Goal: Task Accomplishment & Management: Complete application form

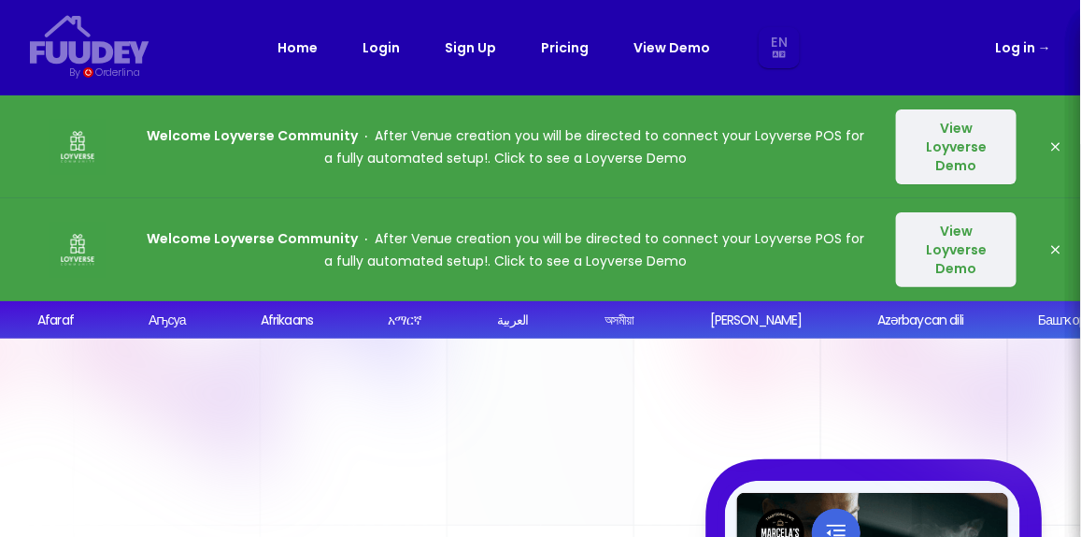
select select "en"
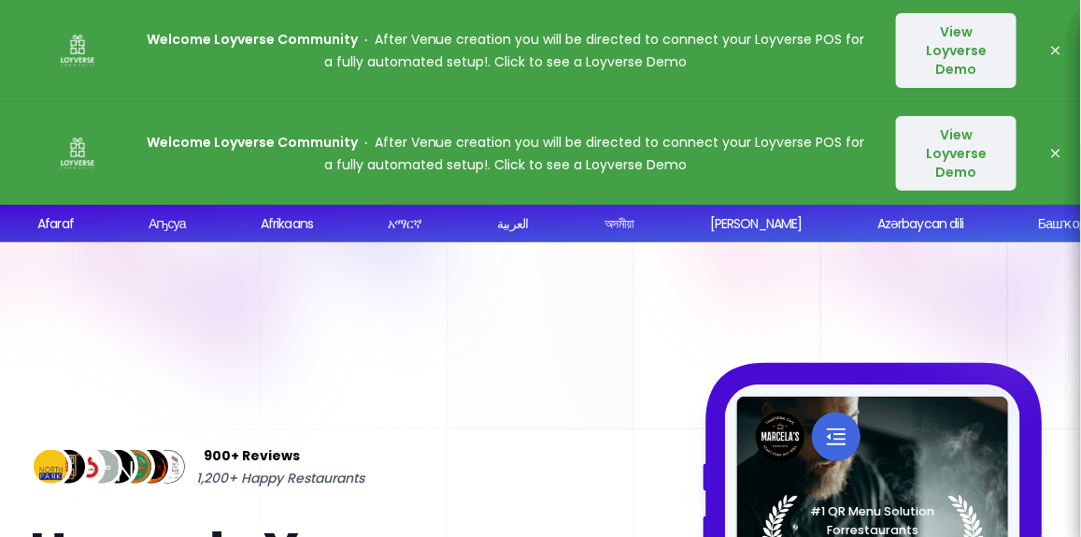
select select "en"
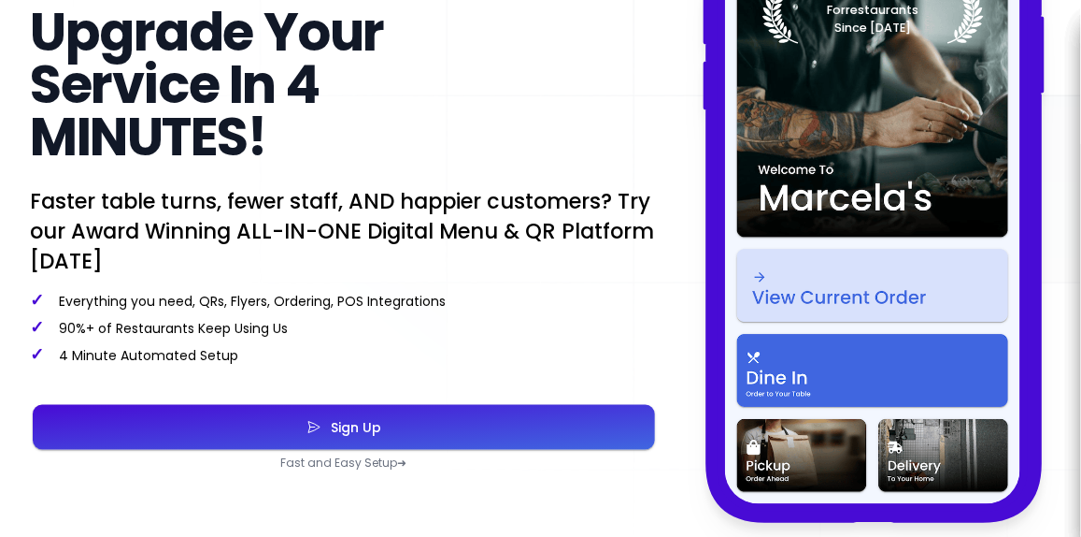
scroll to position [748, 0]
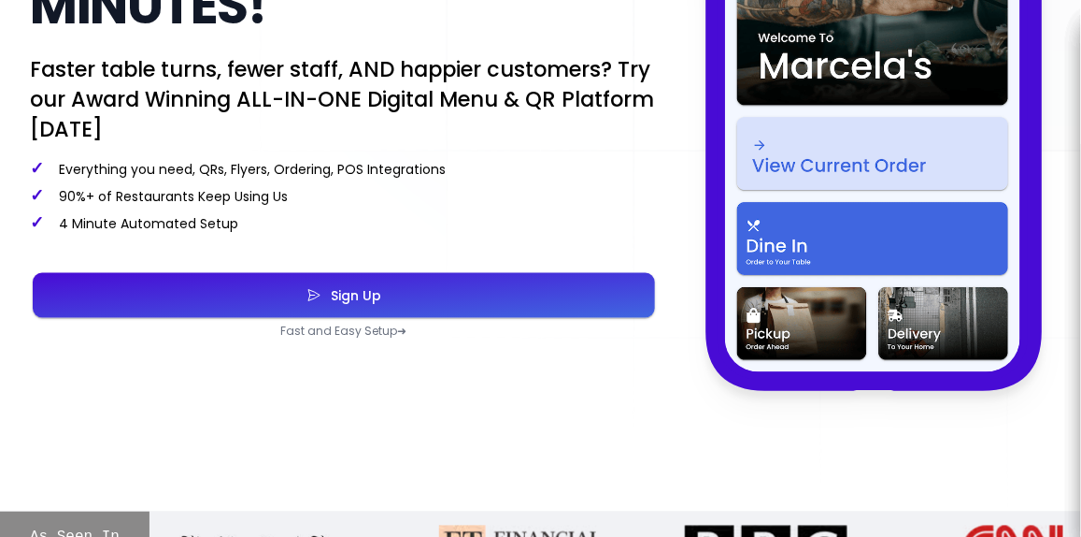
click at [395, 304] on button "Sign Up" at bounding box center [344, 295] width 623 height 45
select select "en"
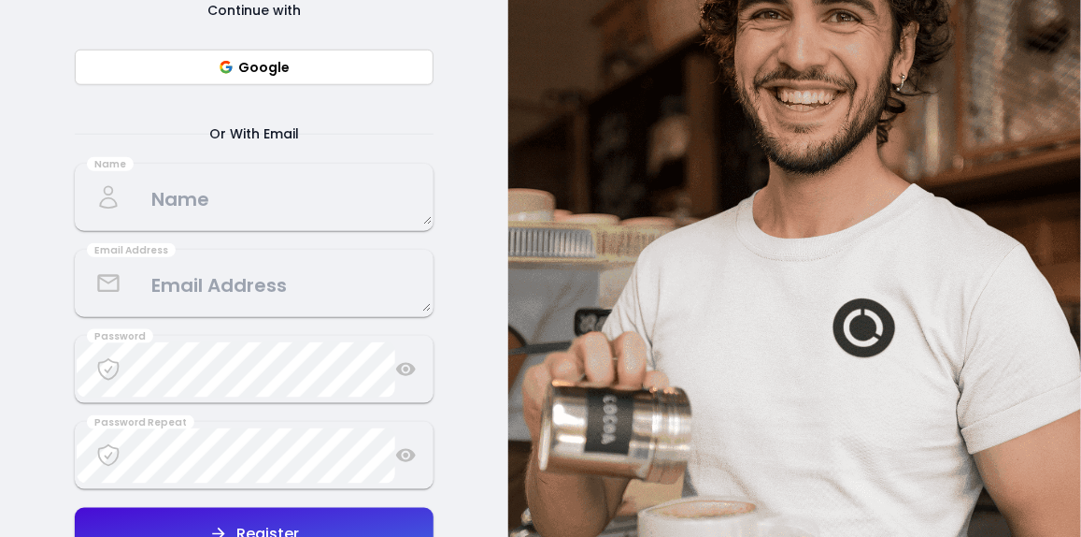
scroll to position [250, 0]
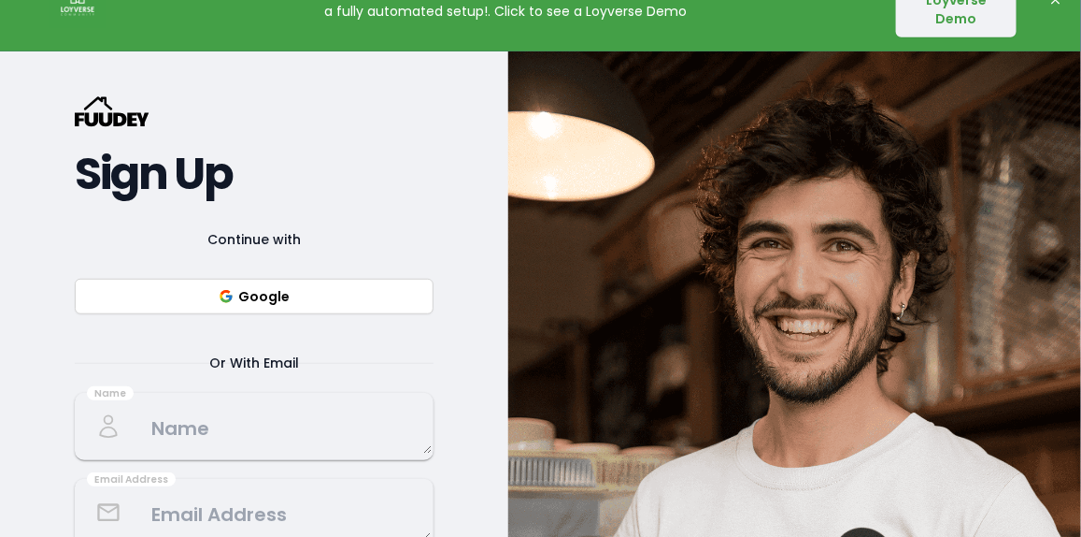
click at [305, 303] on button "Google" at bounding box center [254, 297] width 359 height 36
select select "en"
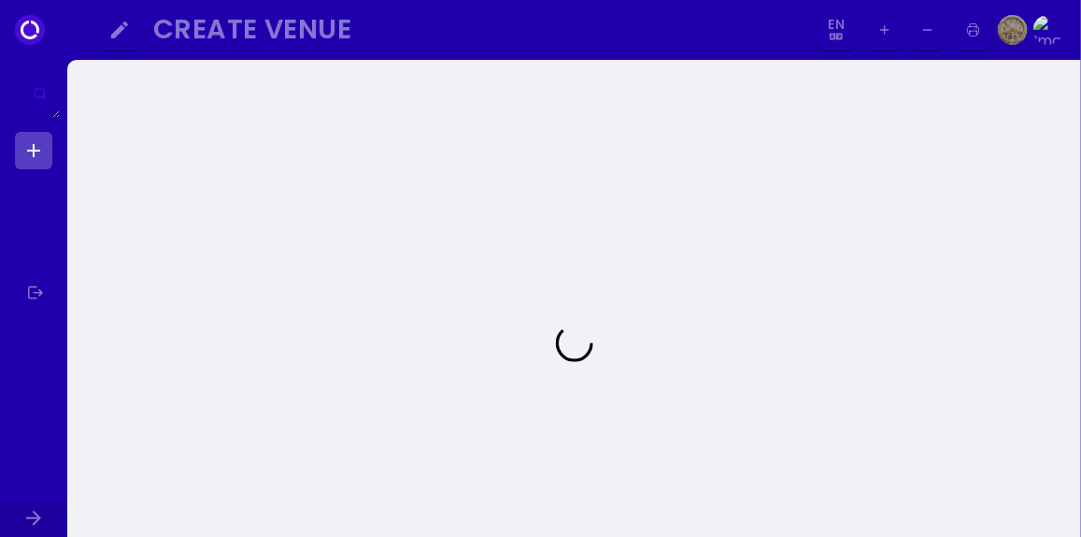
select select "en"
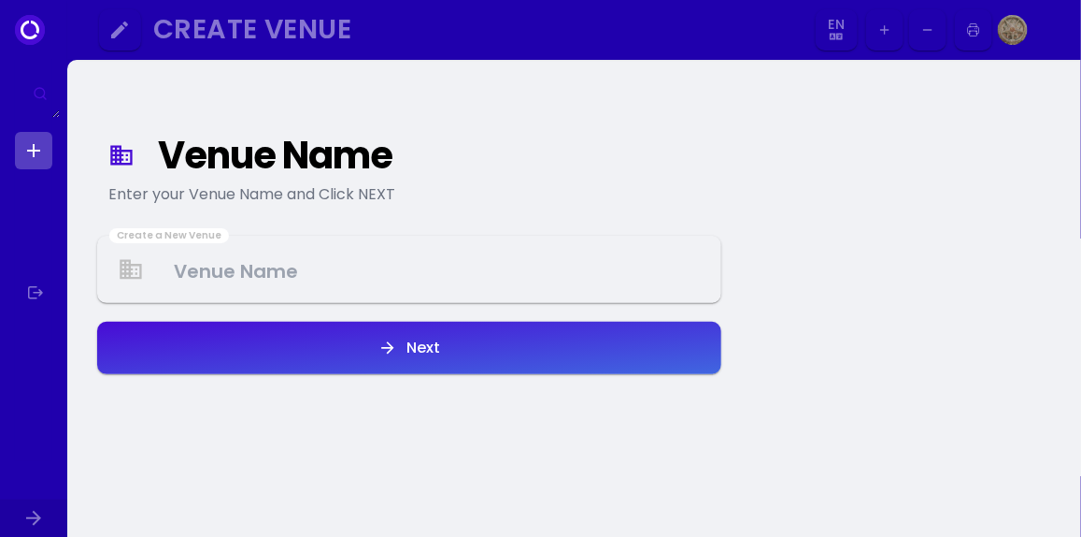
click at [301, 277] on Venue at bounding box center [409, 269] width 621 height 55
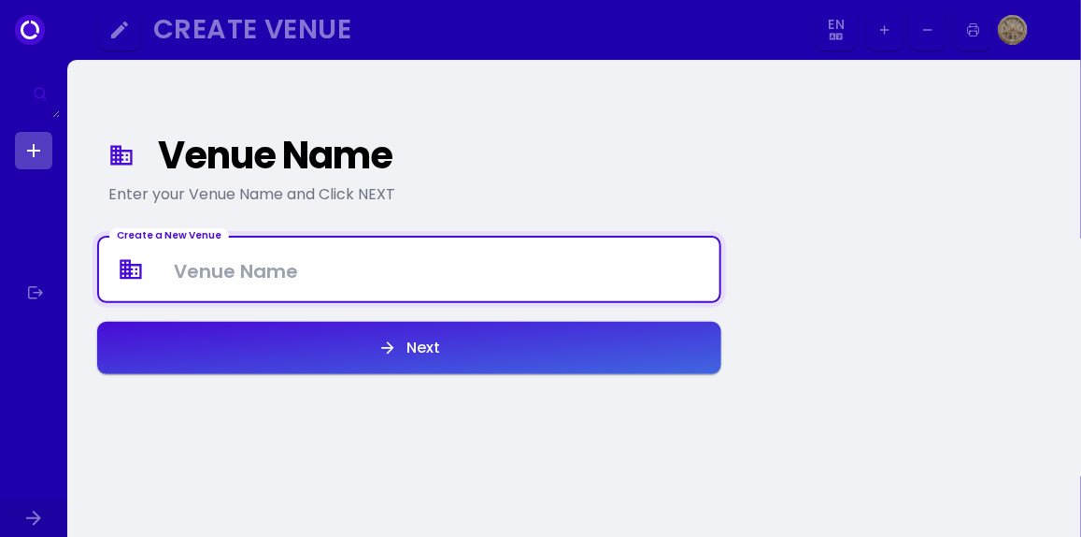
click at [241, 267] on Venue at bounding box center [409, 269] width 621 height 55
click at [374, 355] on button "Next" at bounding box center [409, 348] width 624 height 52
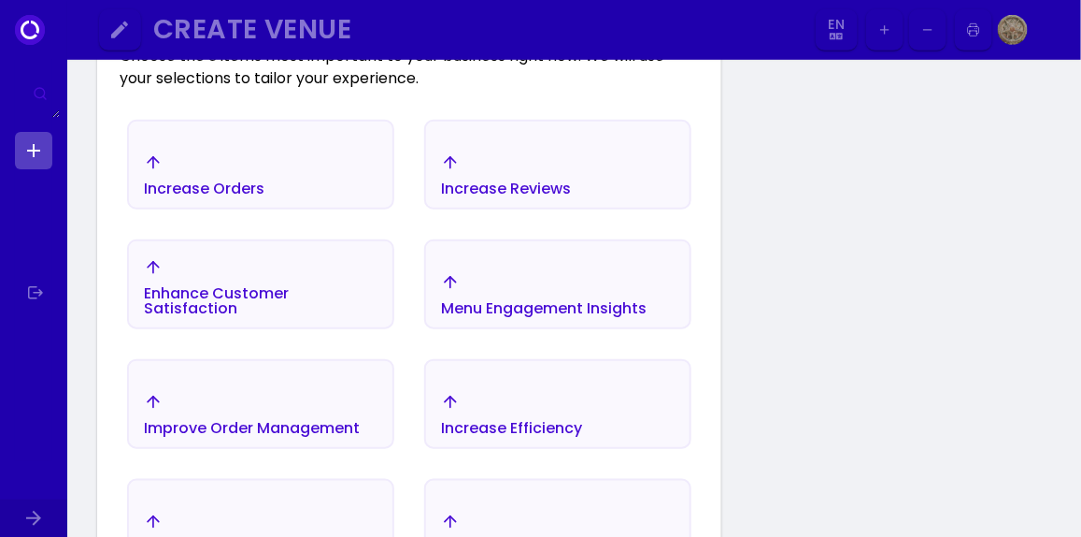
scroll to position [341, 0]
click at [280, 169] on div "Increase Orders" at bounding box center [261, 175] width 264 height 65
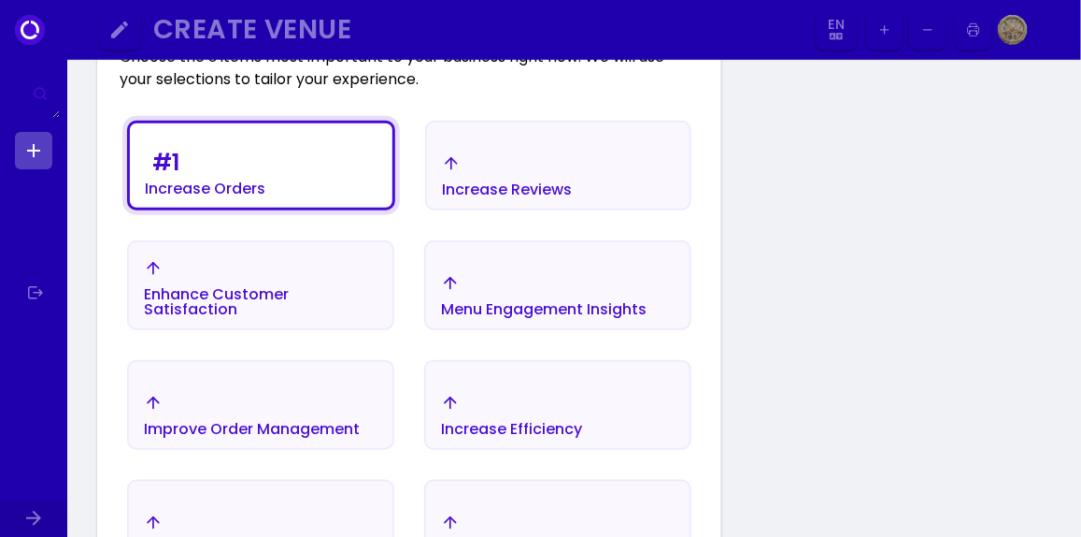
click at [322, 289] on div "Enhance Customer Satisfaction" at bounding box center [261, 302] width 234 height 30
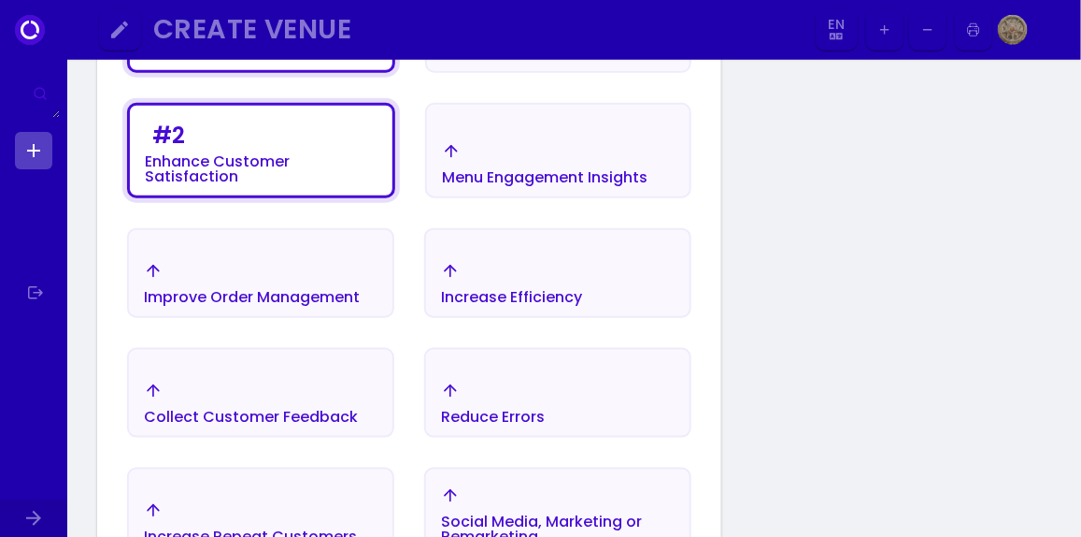
scroll to position [465, 0]
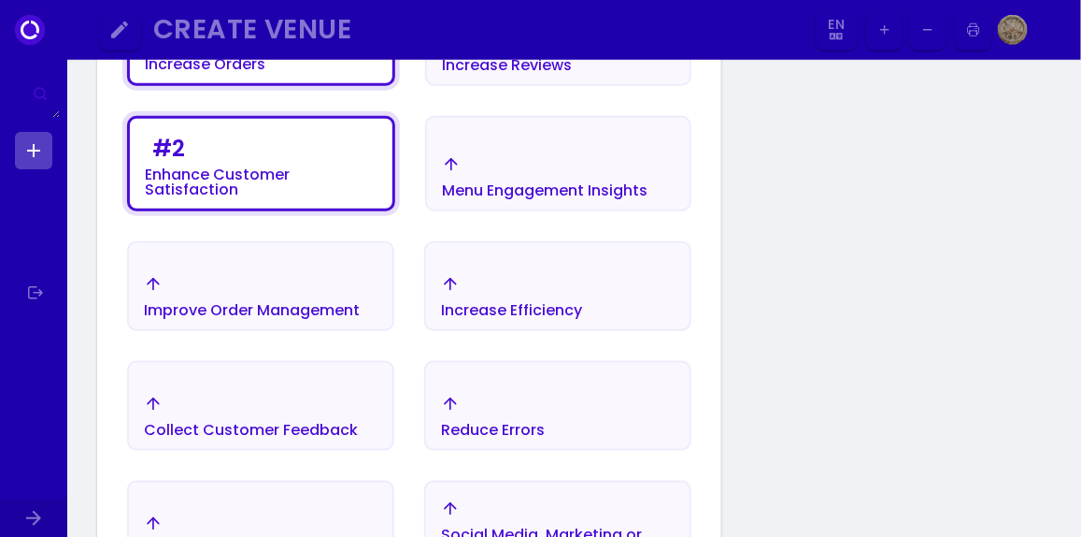
click at [307, 292] on div "Improve Order Management" at bounding box center [252, 296] width 216 height 43
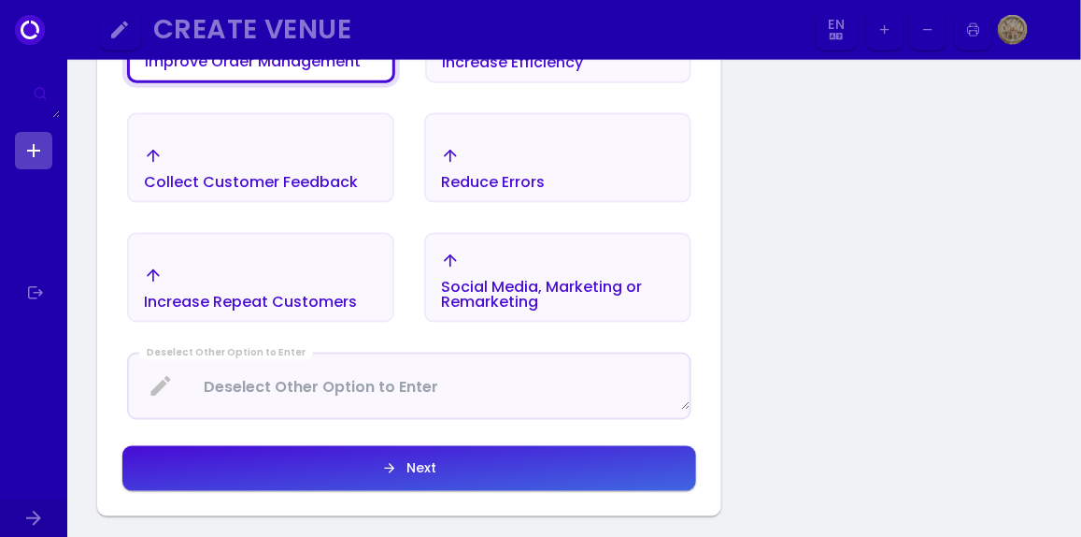
scroll to position [715, 0]
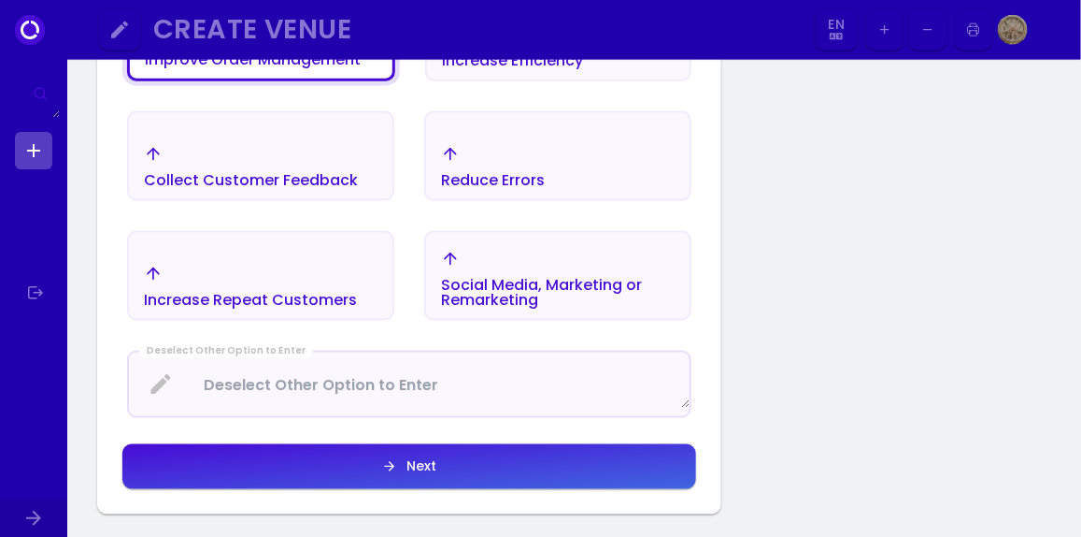
click at [271, 286] on div "Increase Repeat Customers" at bounding box center [250, 286] width 213 height 43
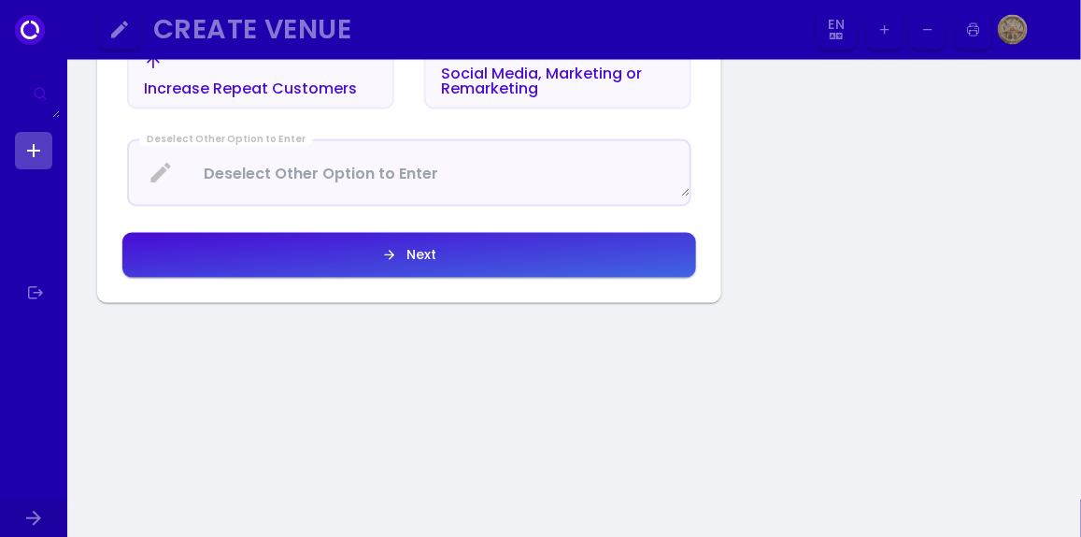
scroll to position [965, 0]
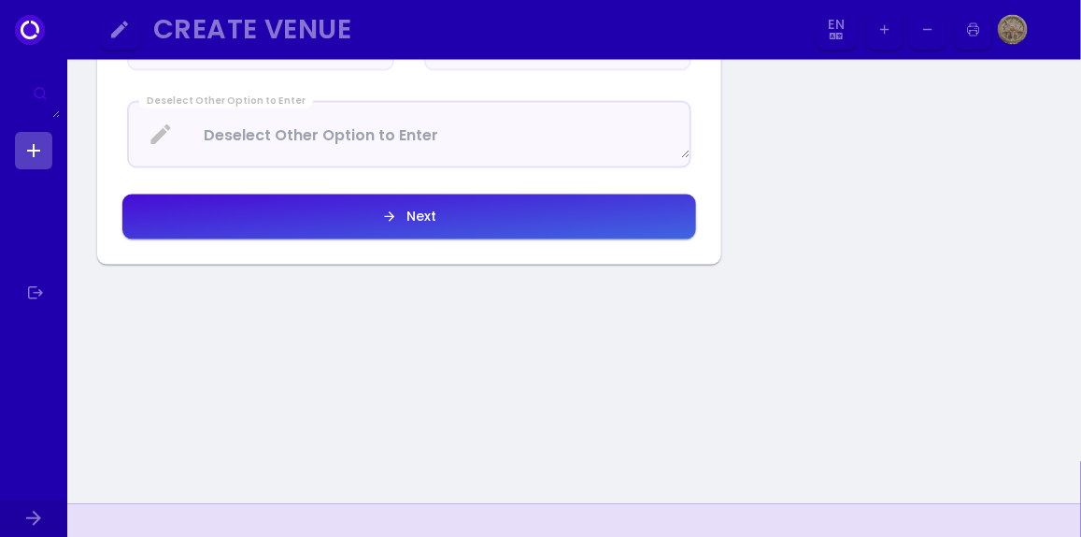
click at [397, 223] on button "Next" at bounding box center [409, 216] width 574 height 45
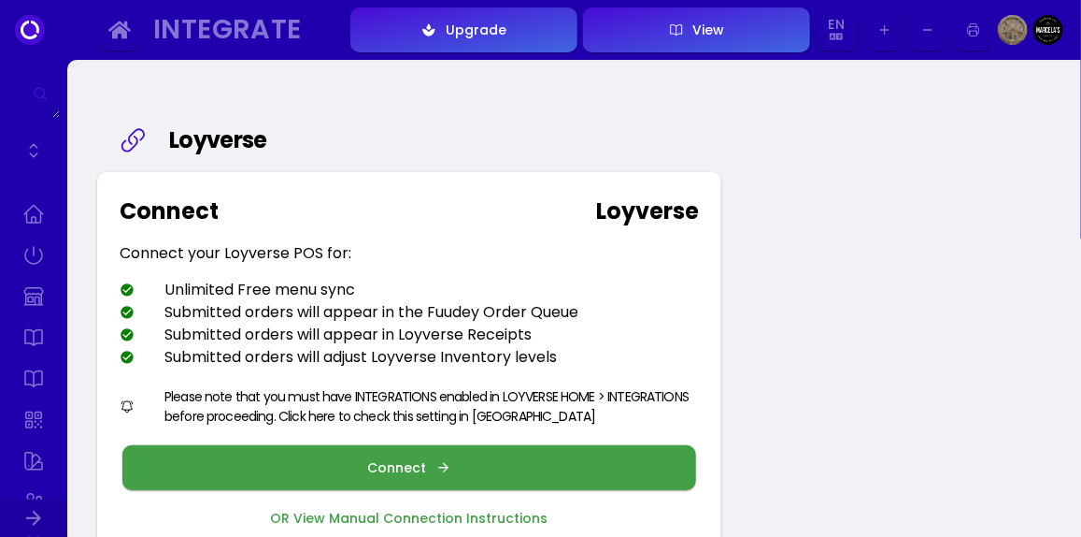
click at [443, 28] on div "Upgrade" at bounding box center [471, 29] width 70 height 13
